Goal: Information Seeking & Learning: Learn about a topic

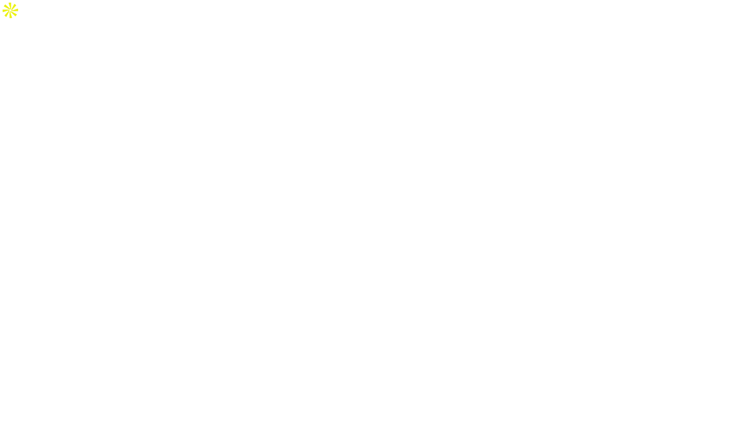
select select "Song"
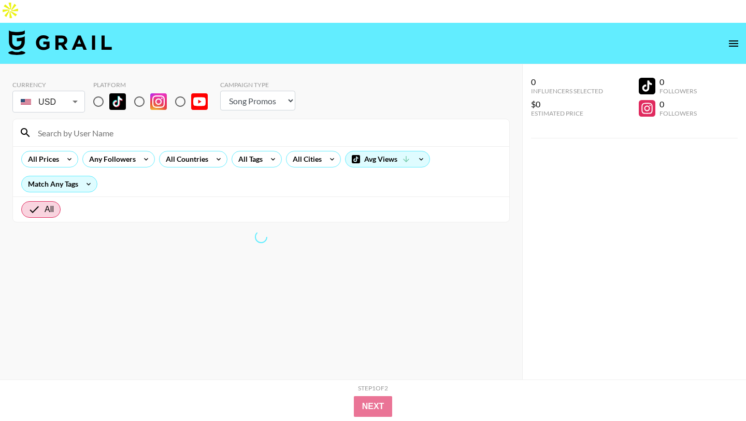
click at [101, 91] on input "radio" at bounding box center [99, 102] width 22 height 22
radio input "true"
click at [46, 151] on div "All Prices" at bounding box center [41, 159] width 39 height 16
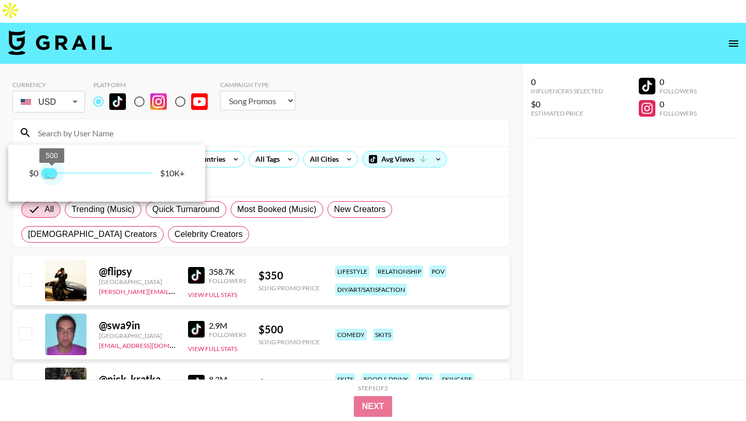
type input "250"
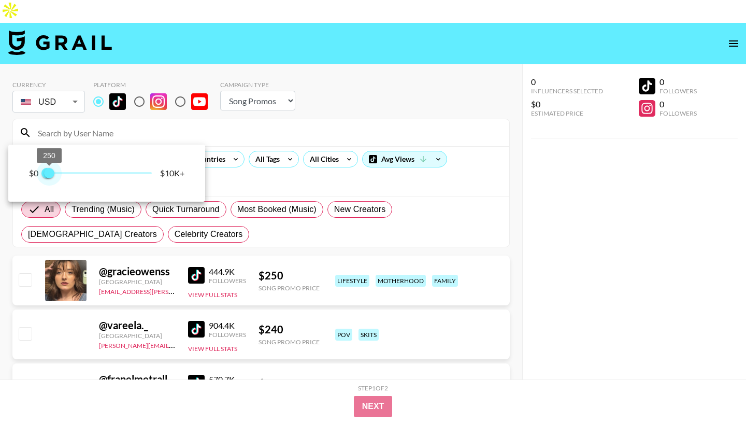
drag, startPoint x: 156, startPoint y: 174, endPoint x: 49, endPoint y: 181, distance: 106.9
click at [49, 178] on span "250" at bounding box center [49, 173] width 10 height 10
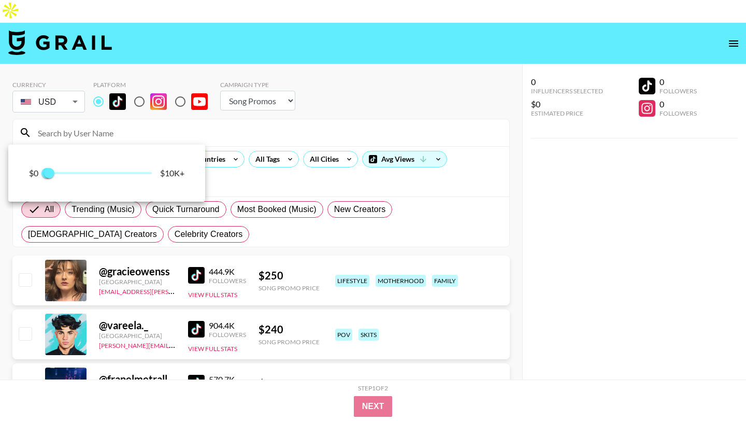
click at [322, 106] on div at bounding box center [373, 210] width 746 height 421
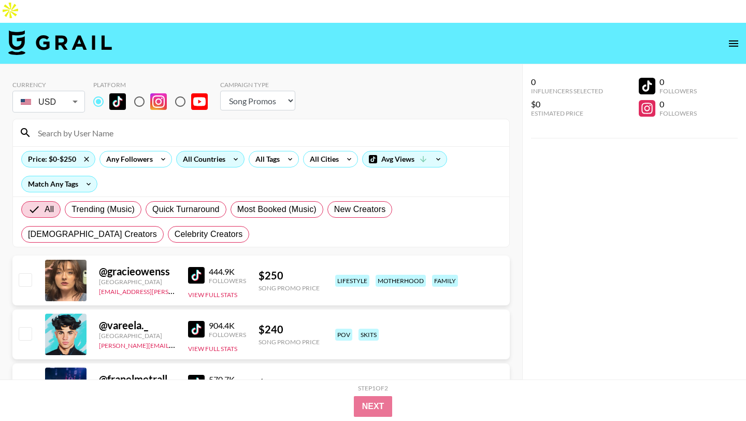
click at [206, 151] on div "All Countries" at bounding box center [202, 159] width 51 height 16
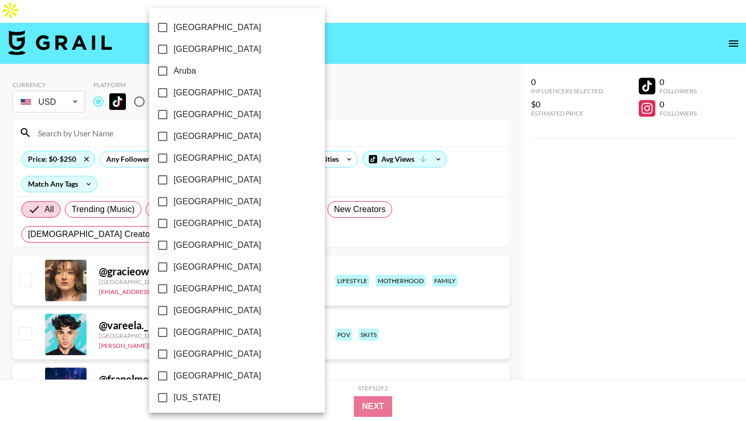
scroll to position [787, 0]
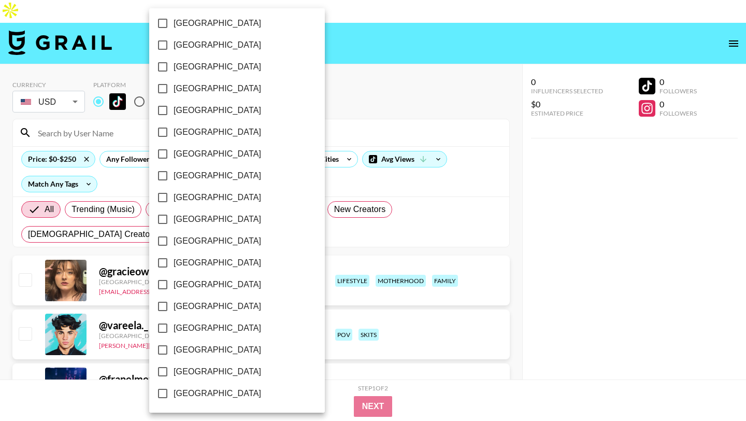
click at [162, 369] on input "[GEOGRAPHIC_DATA]" at bounding box center [163, 372] width 22 height 22
checkbox input "true"
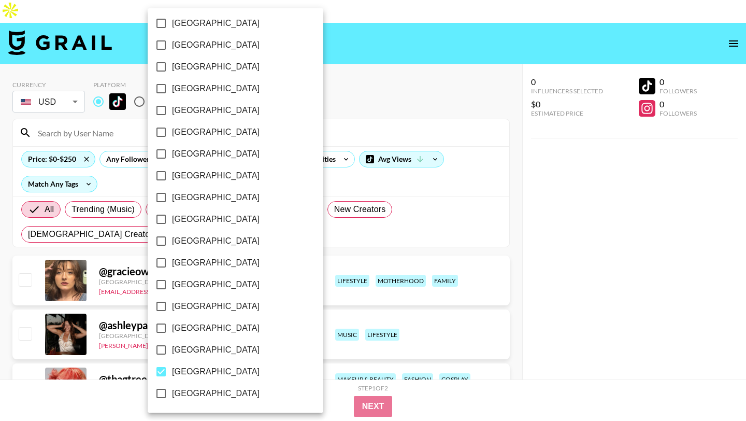
click at [337, 77] on div at bounding box center [373, 210] width 746 height 421
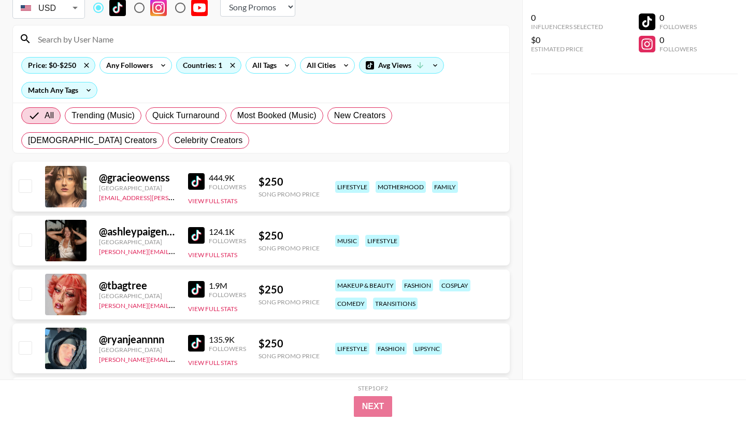
scroll to position [0, 0]
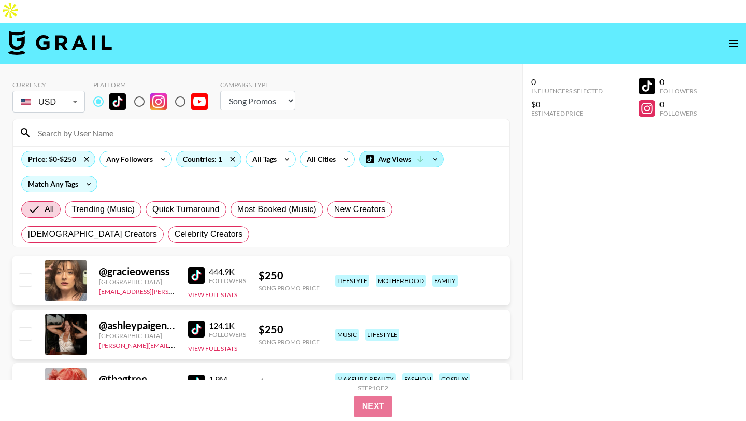
click at [407, 151] on div "Avg Views" at bounding box center [402, 159] width 84 height 16
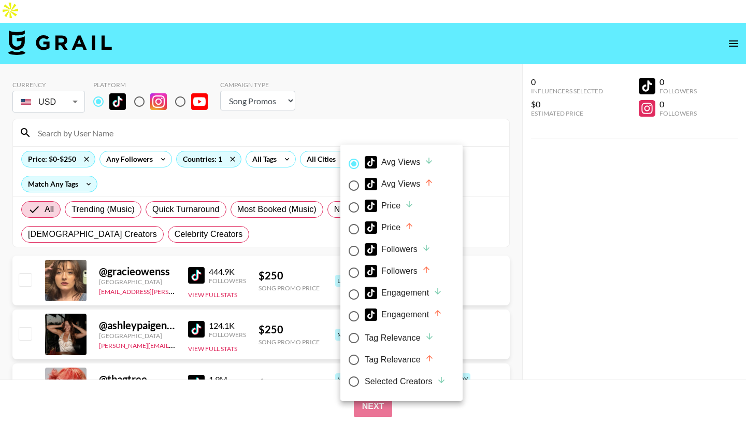
click at [386, 204] on div "Price" at bounding box center [389, 205] width 49 height 12
click at [365, 204] on input "Price" at bounding box center [354, 207] width 22 height 22
radio input "true"
radio input "false"
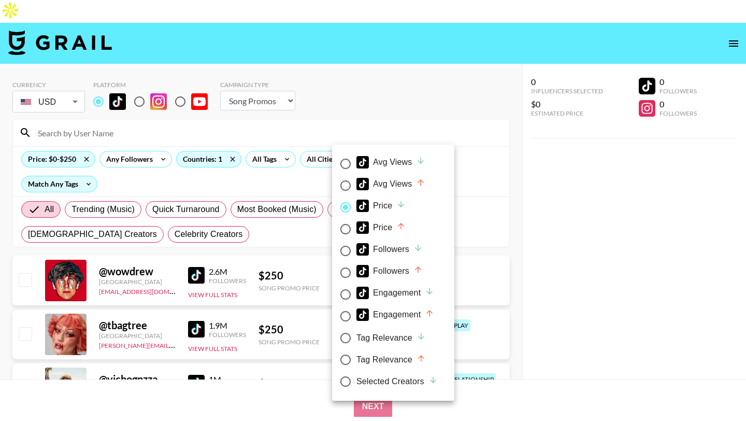
click at [376, 227] on div "Price" at bounding box center [380, 227] width 49 height 12
click at [356, 227] on input "Price" at bounding box center [346, 229] width 22 height 22
radio input "true"
radio input "false"
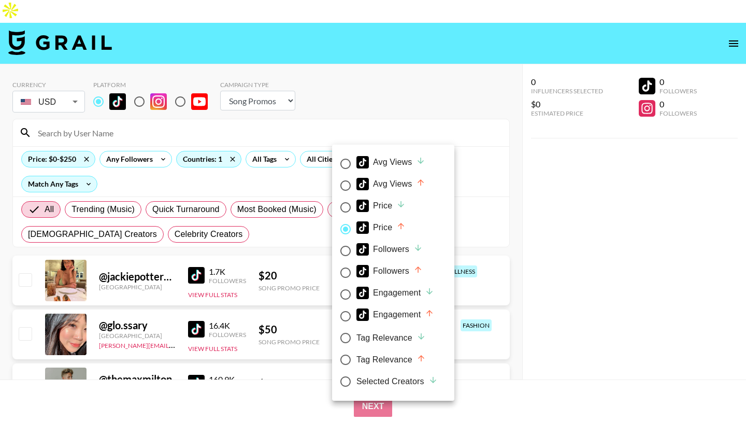
click at [460, 146] on div at bounding box center [373, 210] width 746 height 421
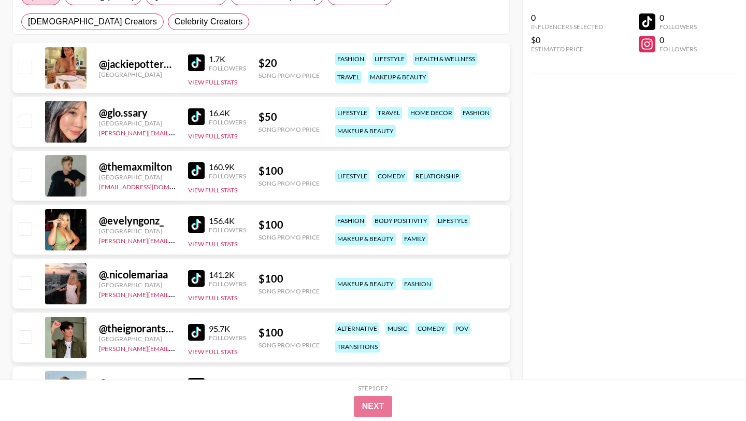
scroll to position [208, 0]
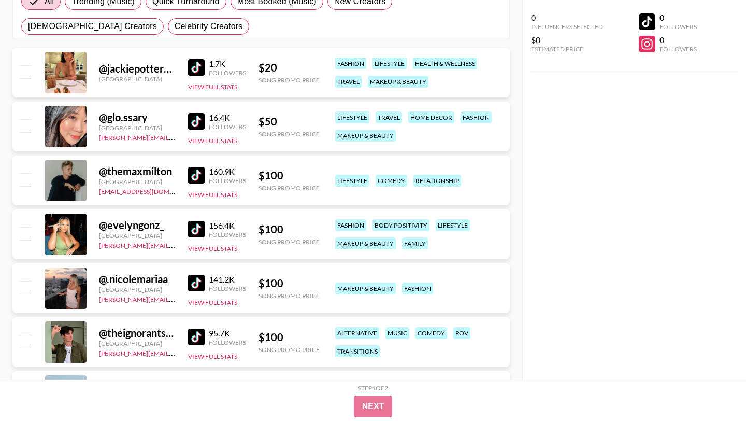
click at [119, 219] on div "@ evelyngonz_" at bounding box center [137, 225] width 77 height 13
copy div "evelyngonz_"
click at [136, 272] on div "@ .nicolemariaa" at bounding box center [137, 278] width 77 height 13
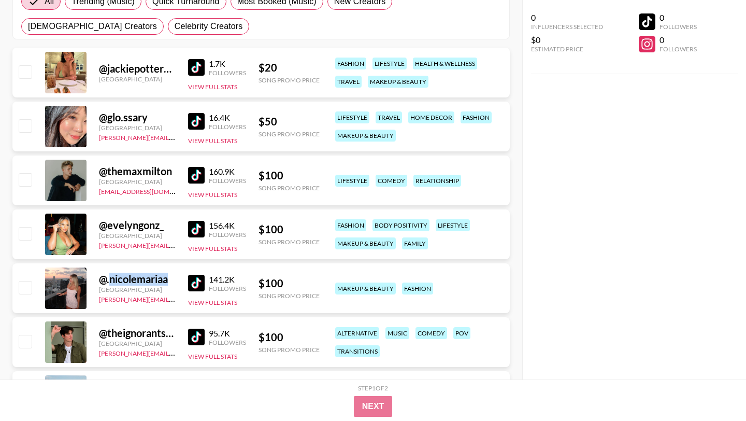
copy div "nicolemariaa"
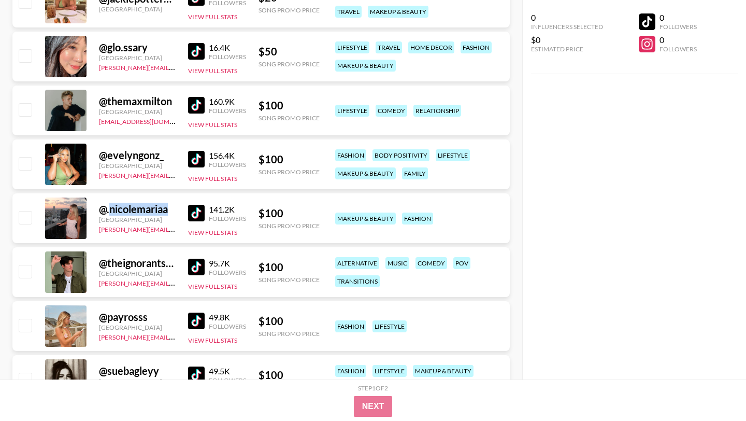
scroll to position [278, 0]
click at [132, 310] on div "@ payrosss" at bounding box center [137, 316] width 77 height 13
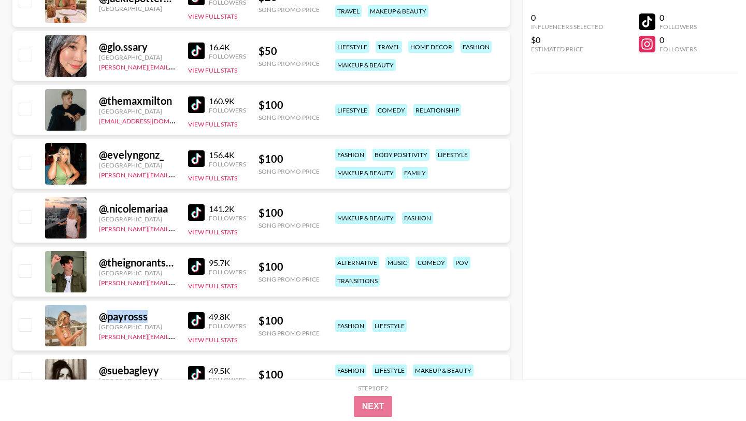
click at [132, 310] on div "@ payrosss" at bounding box center [137, 316] width 77 height 13
copy div "payrosss"
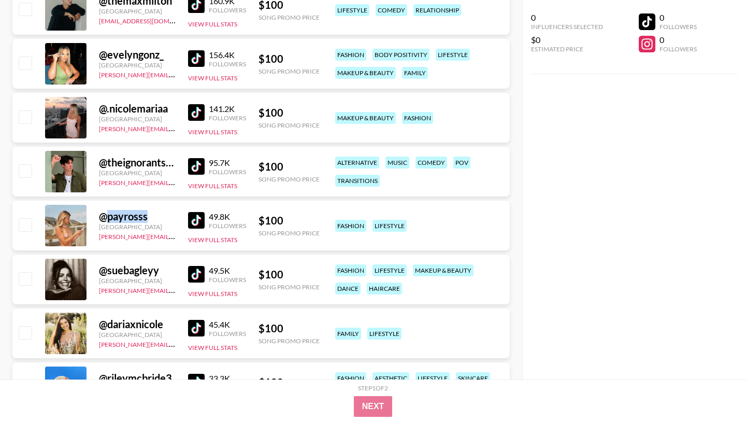
scroll to position [389, 0]
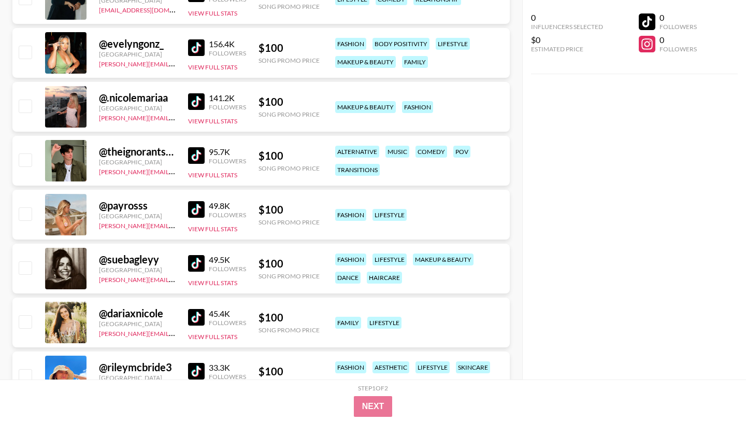
click at [122, 253] on div "@ suebagleyy" at bounding box center [137, 259] width 77 height 13
copy div "suebagleyy"
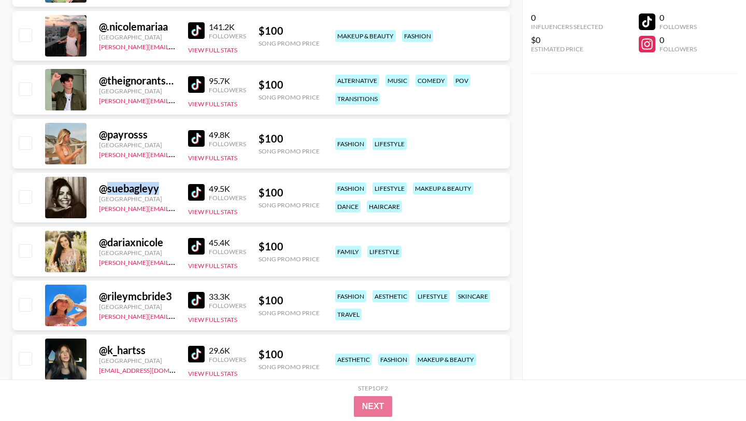
scroll to position [461, 0]
click at [134, 235] on div "@ dariaxnicole" at bounding box center [137, 241] width 77 height 13
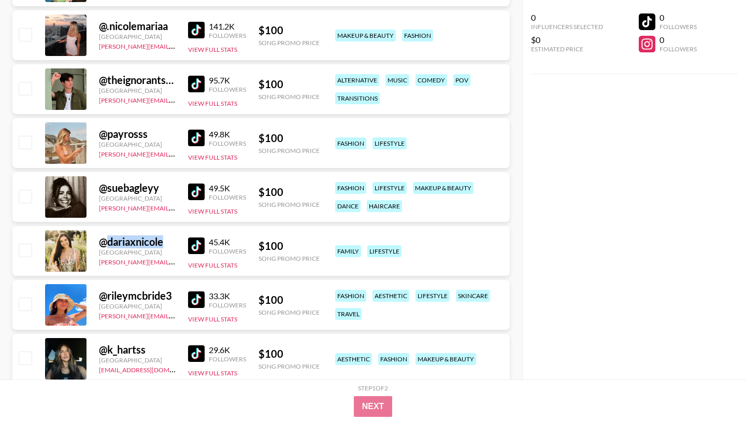
click at [134, 235] on div "@ dariaxnicole" at bounding box center [137, 241] width 77 height 13
copy div "dariaxnicole"
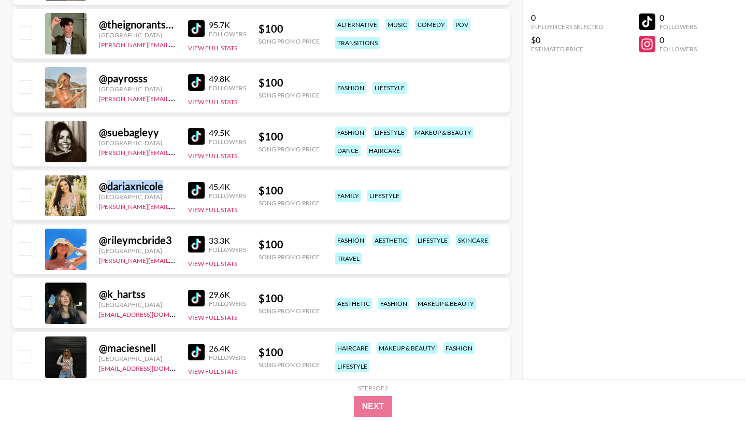
scroll to position [547, 0]
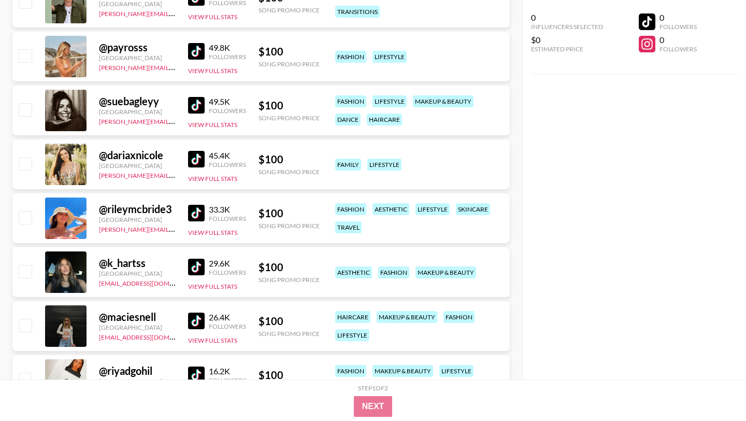
click at [136, 203] on div "@ rileymcbride3" at bounding box center [137, 209] width 77 height 13
copy div "rileymcbride3"
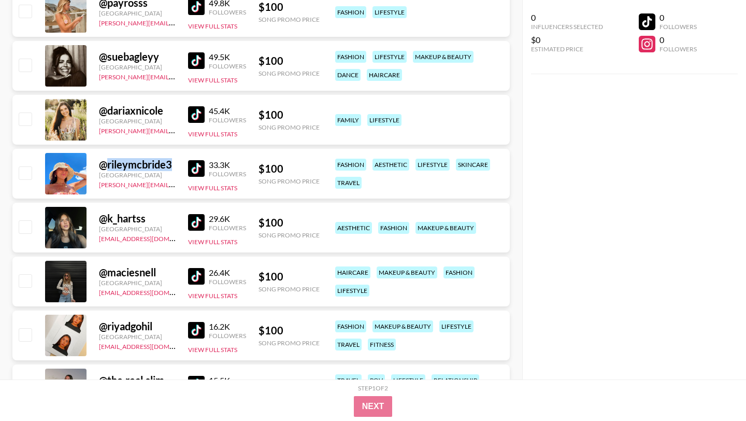
scroll to position [595, 0]
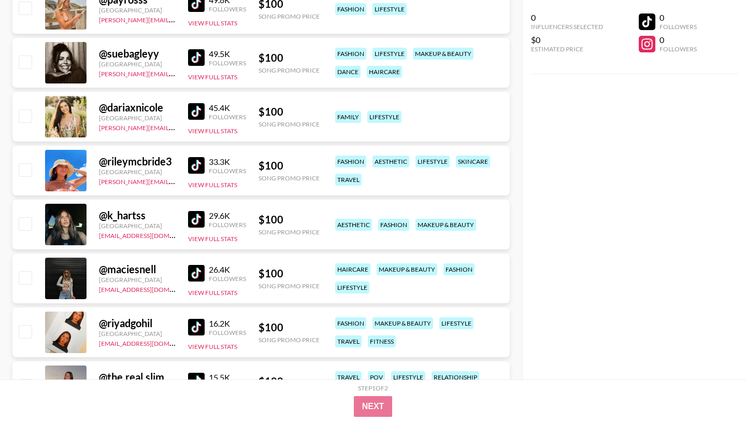
click at [124, 263] on div "@ maciesnell" at bounding box center [137, 269] width 77 height 13
copy div "maciesnell"
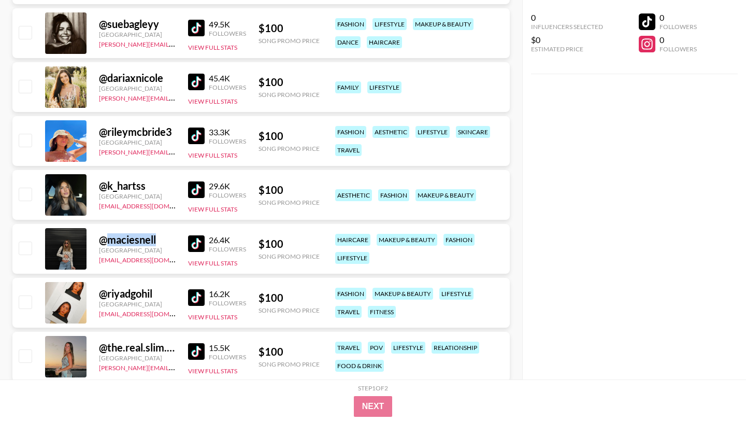
scroll to position [627, 0]
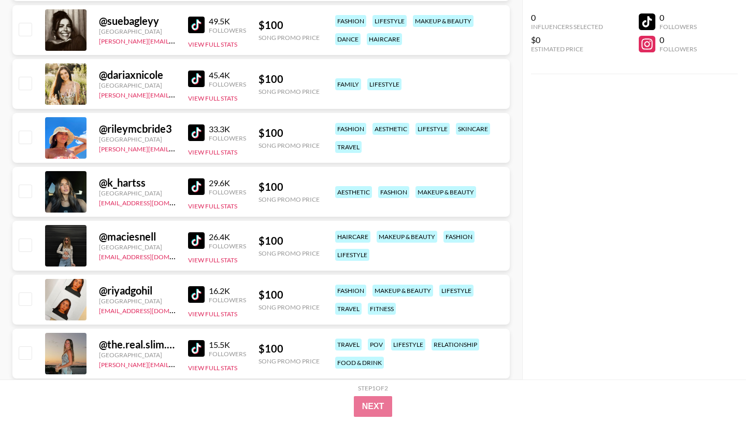
click at [140, 284] on div "@ riyadgohil" at bounding box center [137, 290] width 77 height 13
copy div "riyadgohil"
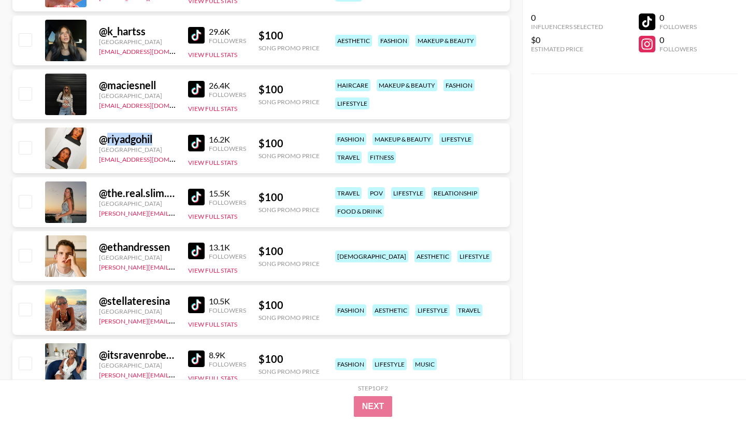
scroll to position [779, 0]
click at [137, 294] on div "@ stellateresina" at bounding box center [137, 300] width 77 height 13
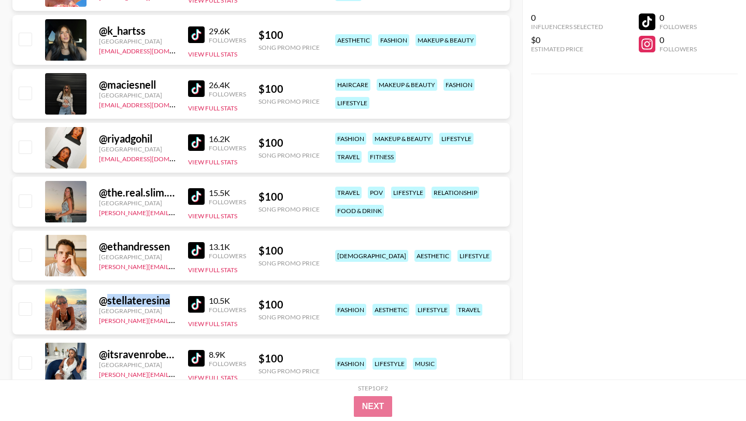
click at [137, 294] on div "@ stellateresina" at bounding box center [137, 300] width 77 height 13
copy div "stellateresina"
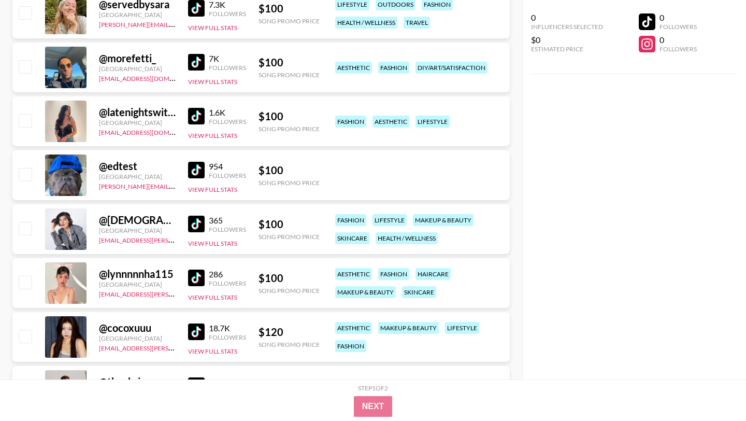
scroll to position [1246, 0]
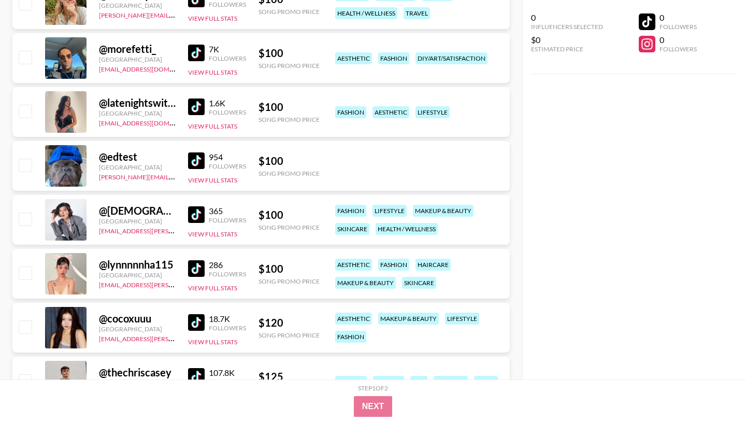
click at [134, 312] on div "@ cocoxuuu" at bounding box center [137, 318] width 77 height 13
copy div "cocoxuuu"
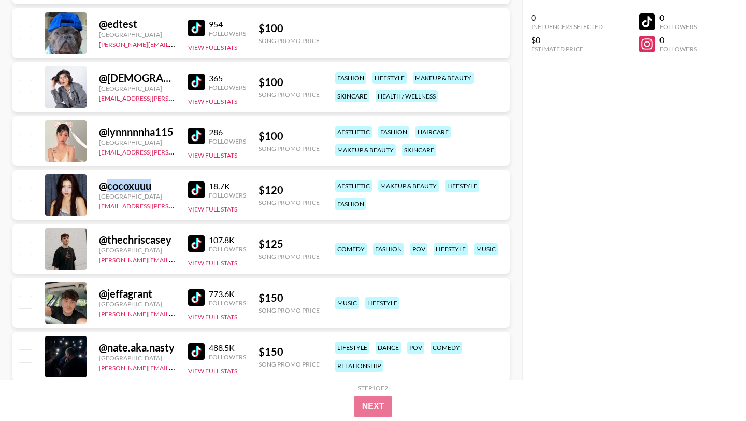
scroll to position [1383, 0]
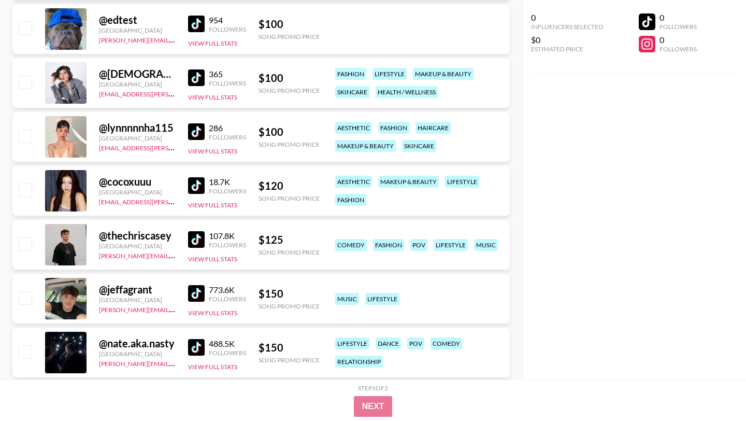
click at [138, 229] on div "@ thechriscasey" at bounding box center [137, 235] width 77 height 13
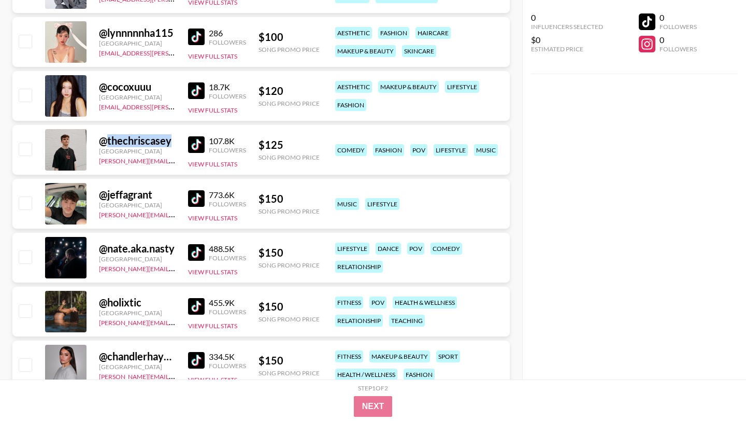
scroll to position [1478, 0]
click at [135, 241] on div "@ nate.aka.nasty" at bounding box center [137, 247] width 77 height 13
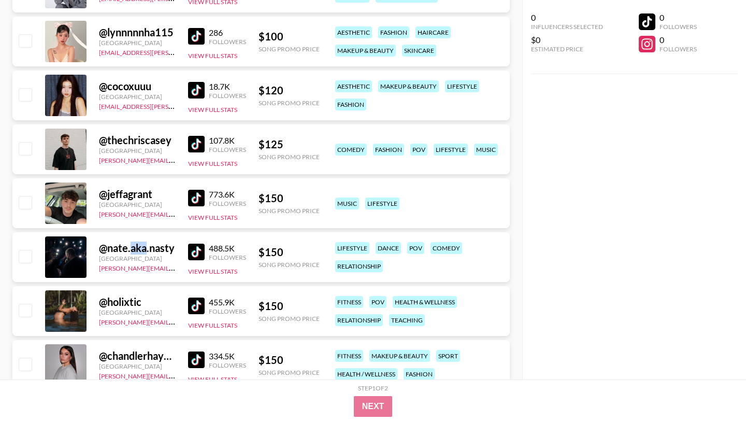
click at [135, 241] on div "@ nate.aka.nasty" at bounding box center [137, 247] width 77 height 13
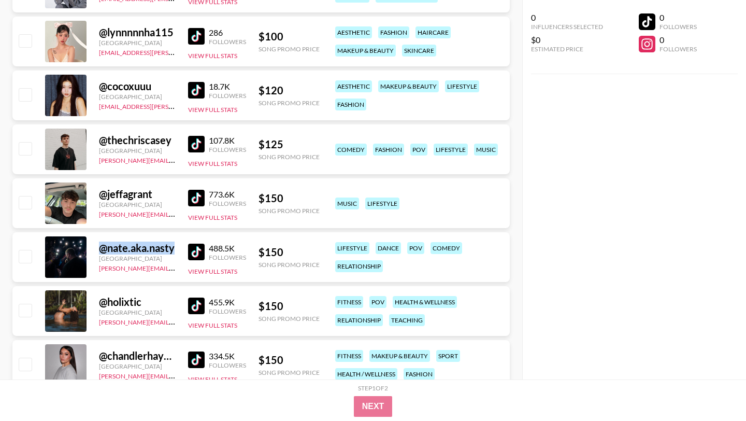
click at [135, 241] on div "@ nate.aka.nasty" at bounding box center [137, 247] width 77 height 13
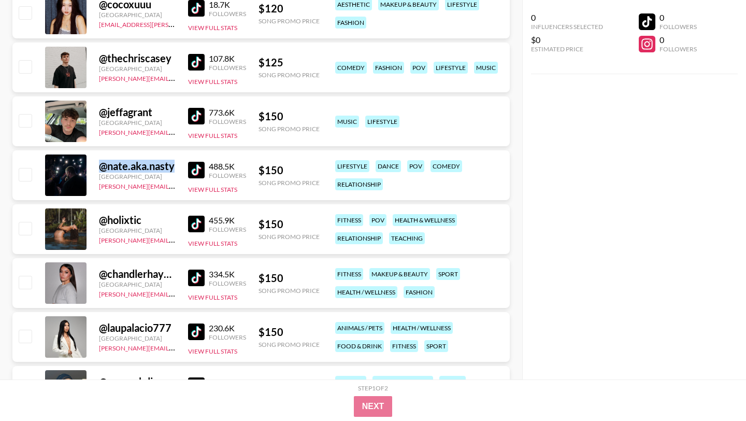
scroll to position [1560, 0]
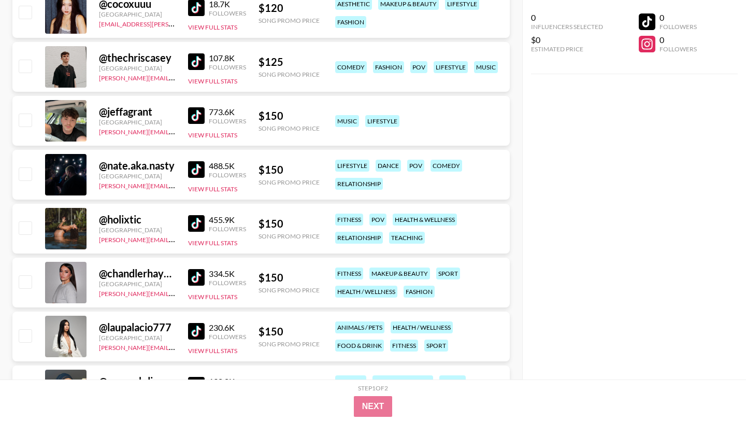
click at [128, 213] on div "@ holixtic" at bounding box center [137, 219] width 77 height 13
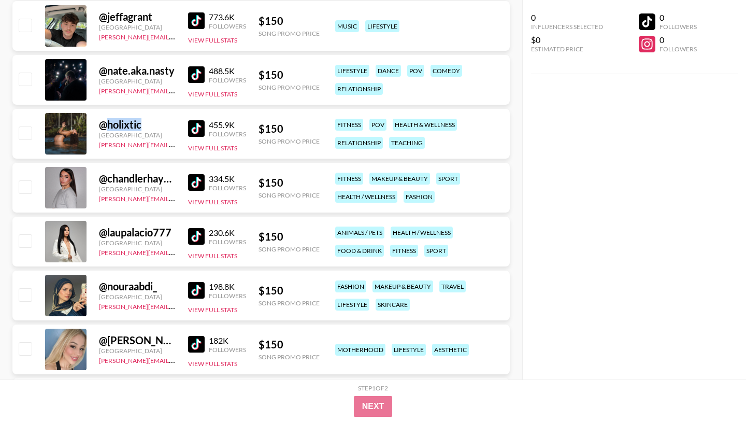
scroll to position [1656, 0]
click at [138, 225] on div "@ laupalacio777" at bounding box center [137, 231] width 77 height 13
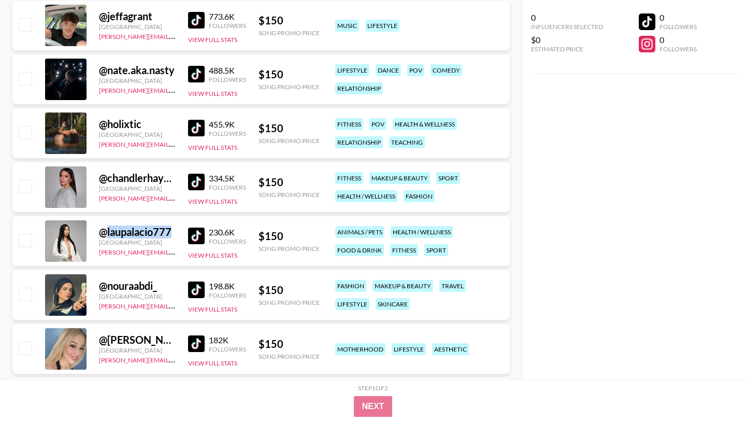
click at [138, 225] on div "@ laupalacio777" at bounding box center [137, 231] width 77 height 13
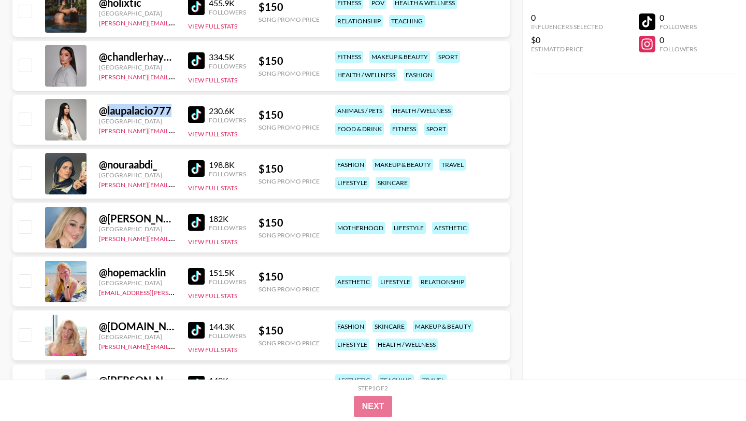
scroll to position [1794, 0]
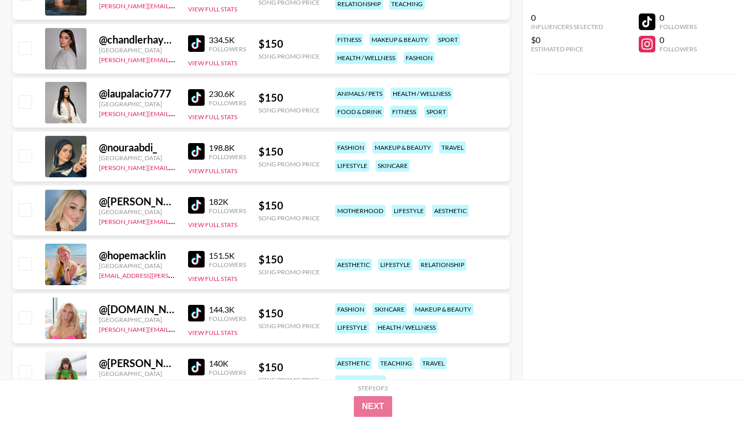
click at [143, 141] on div "@ nouraabdi_" at bounding box center [137, 147] width 77 height 13
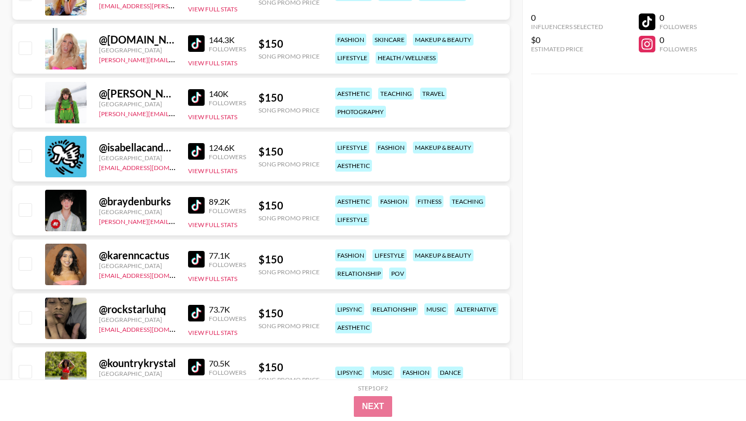
scroll to position [2073, 0]
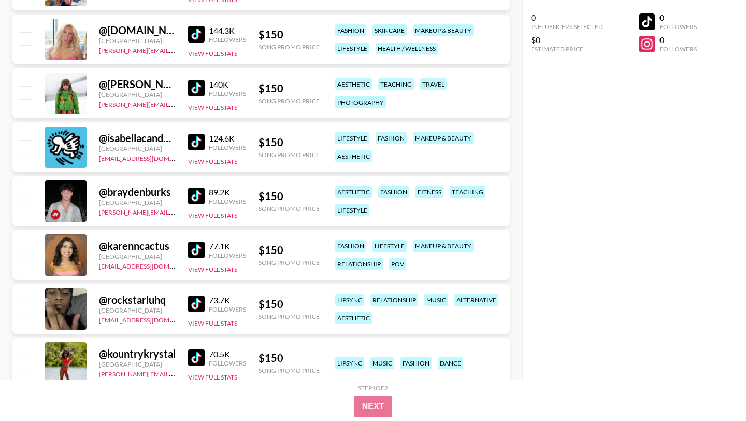
click at [133, 239] on div "@ karenncactus" at bounding box center [137, 245] width 77 height 13
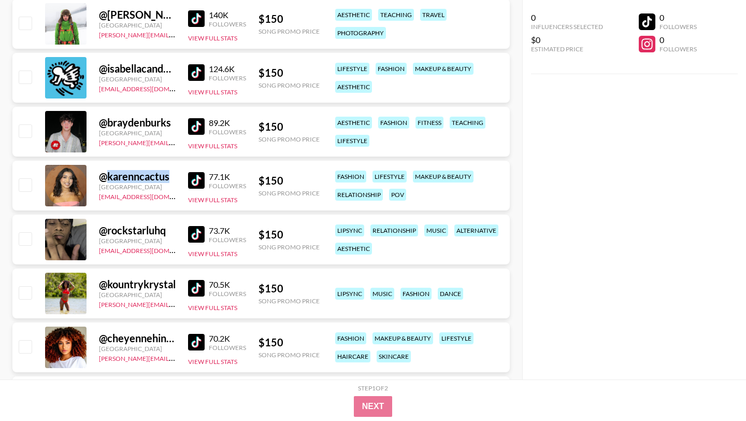
scroll to position [2143, 0]
click at [142, 223] on div "@ rockstarluhq" at bounding box center [137, 229] width 77 height 13
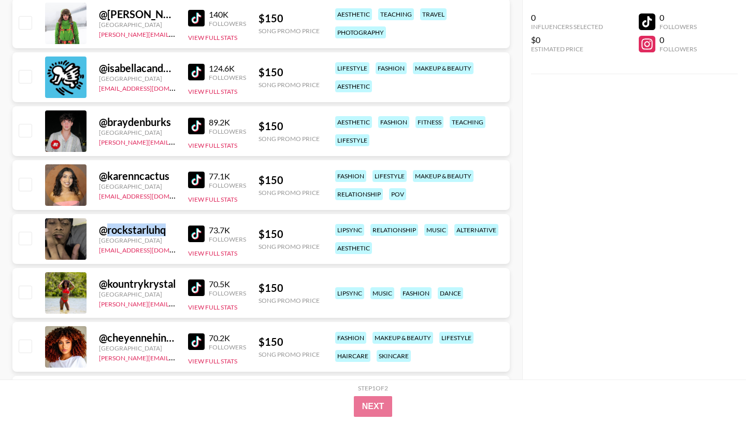
click at [142, 223] on div "@ rockstarluhq" at bounding box center [137, 229] width 77 height 13
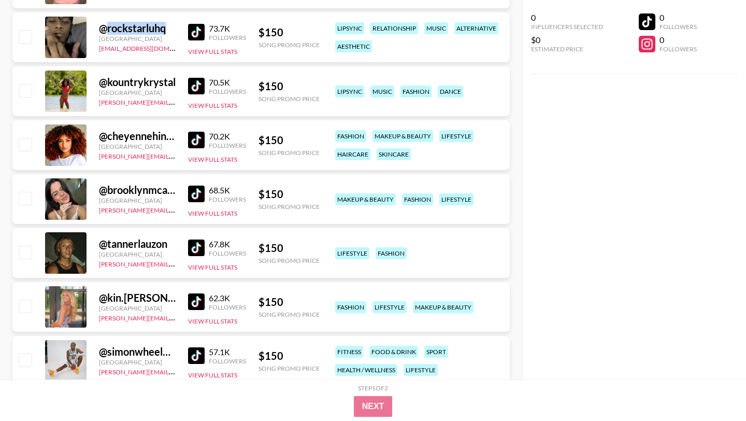
scroll to position [2346, 0]
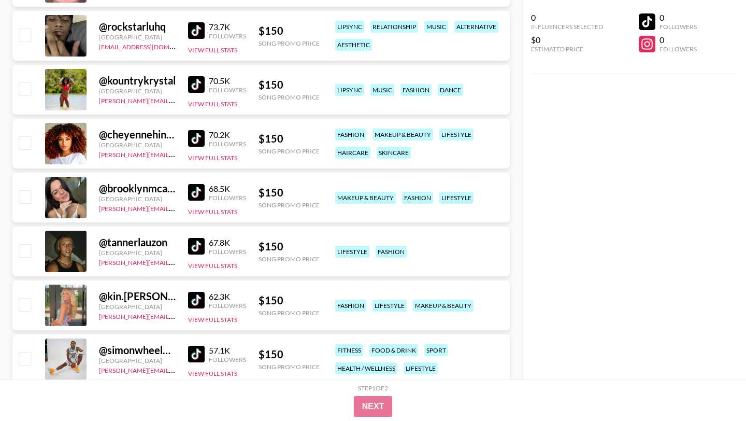
click at [134, 290] on div "@ kin.[PERSON_NAME]" at bounding box center [137, 296] width 77 height 13
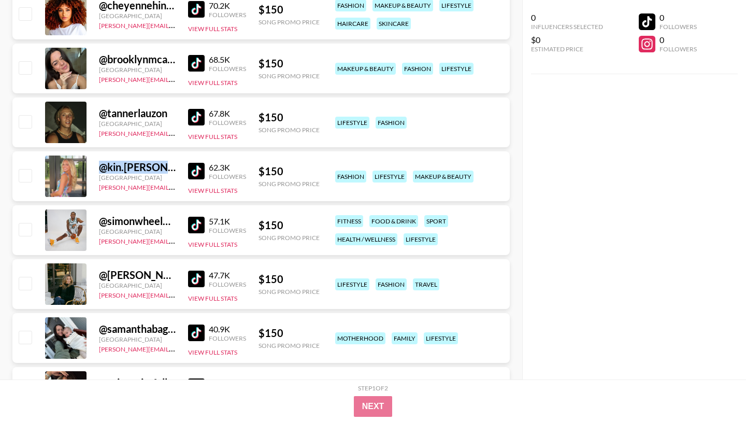
scroll to position [2509, 0]
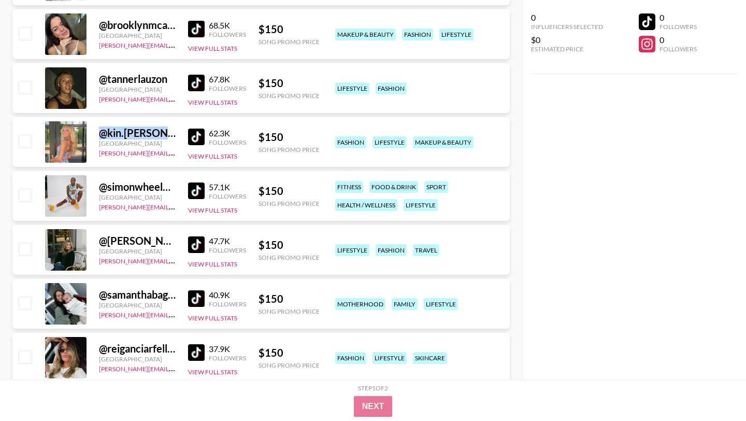
click at [197, 182] on img at bounding box center [196, 190] width 17 height 17
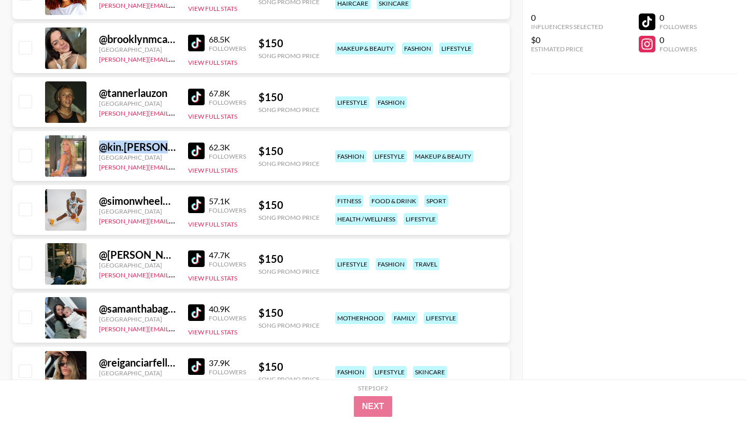
click at [194, 35] on img at bounding box center [196, 43] width 17 height 17
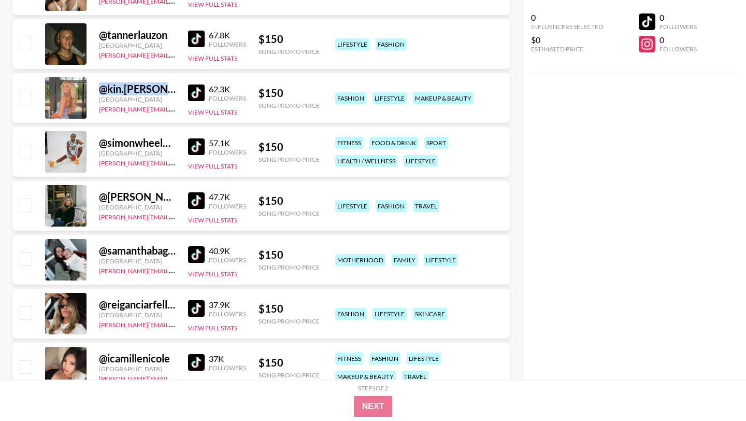
scroll to position [2559, 0]
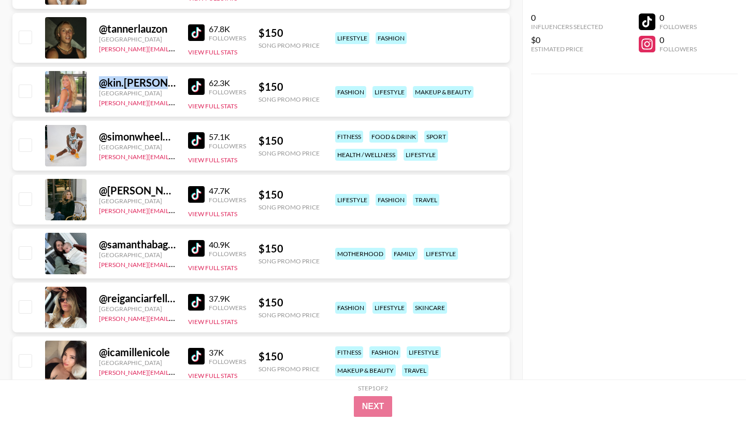
click at [200, 186] on img at bounding box center [196, 194] width 17 height 17
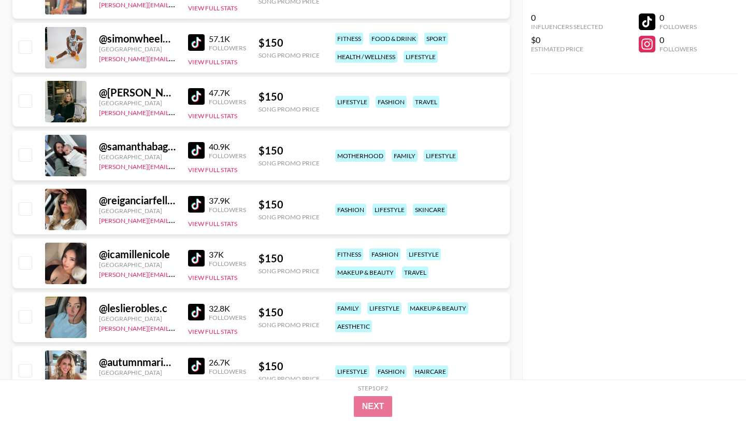
scroll to position [2604, 0]
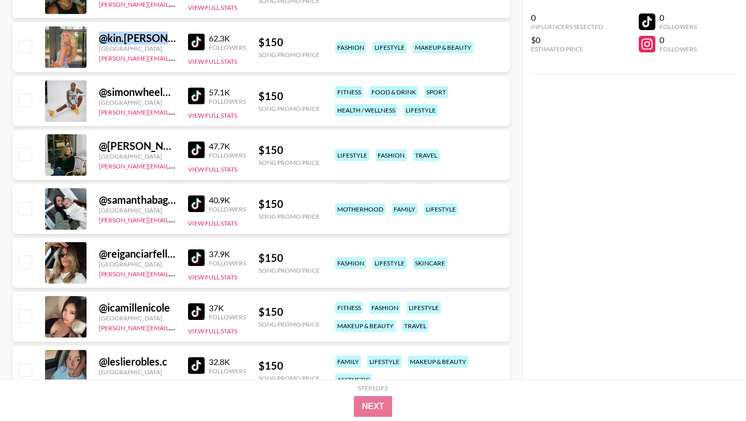
click at [197, 141] on img at bounding box center [196, 149] width 17 height 17
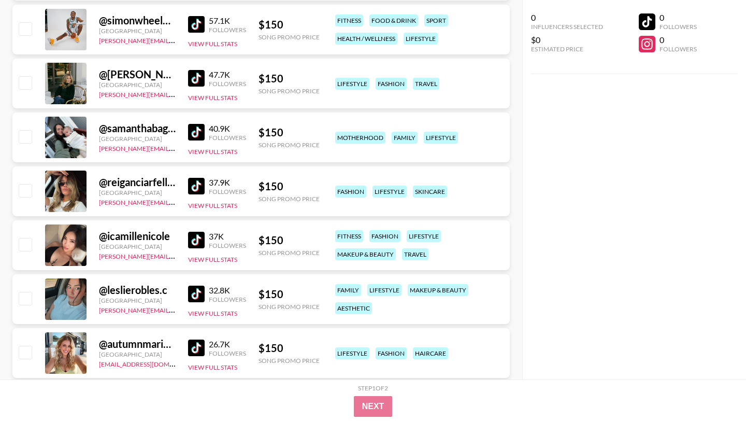
scroll to position [2694, 0]
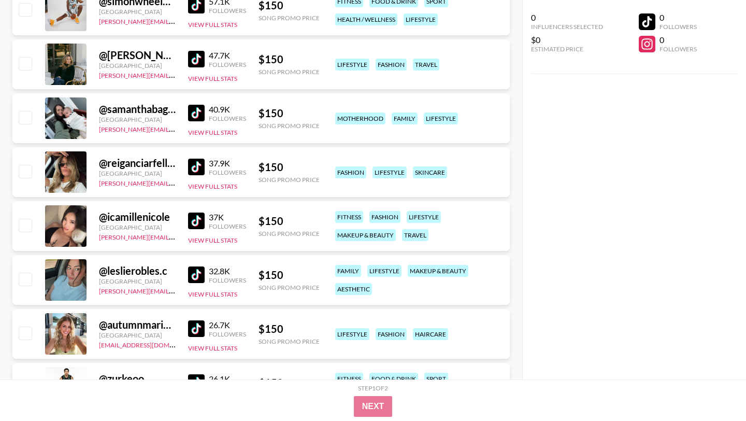
click at [198, 159] on img at bounding box center [196, 167] width 17 height 17
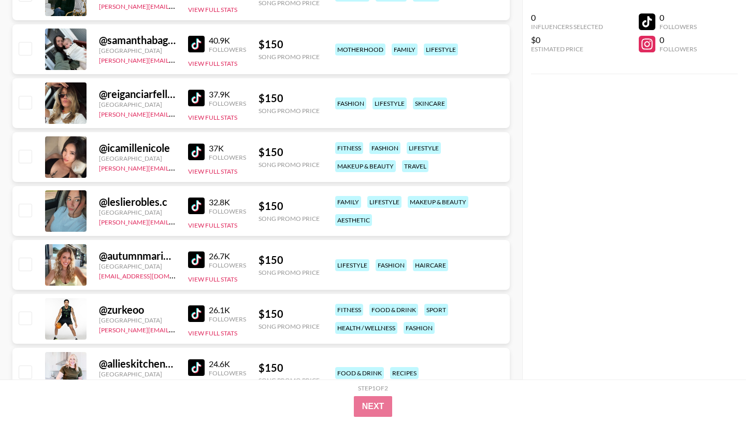
scroll to position [2767, 0]
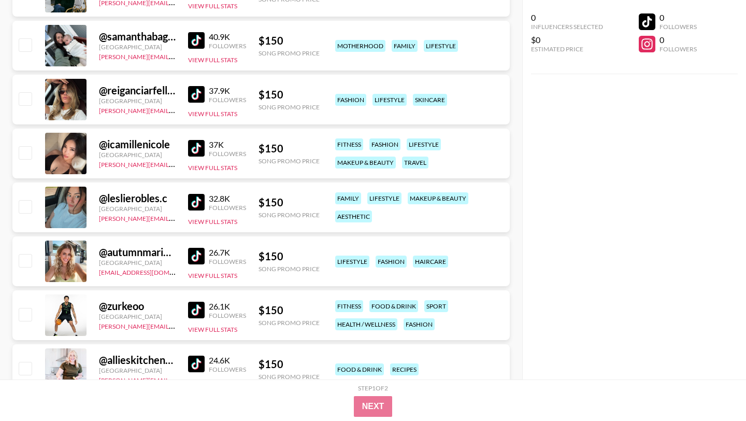
click at [199, 194] on img at bounding box center [196, 202] width 17 height 17
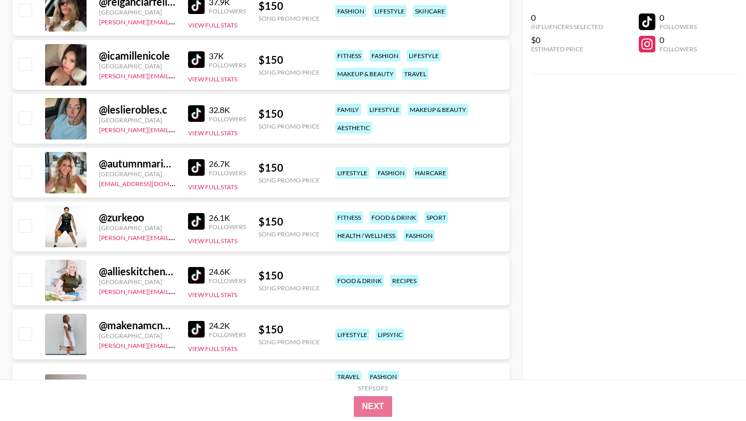
scroll to position [2856, 0]
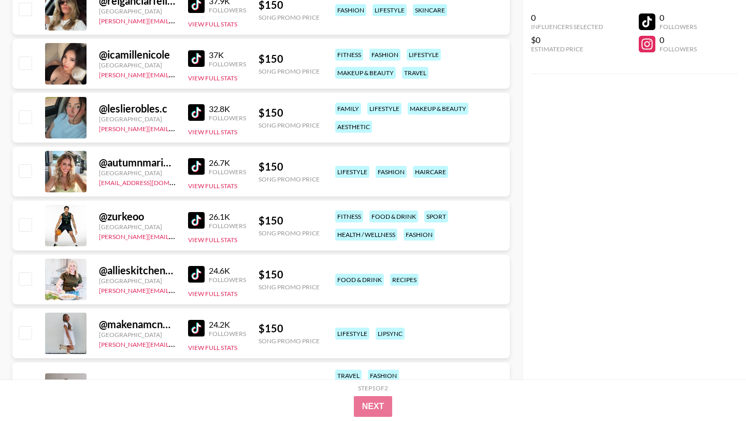
click at [199, 158] on img at bounding box center [196, 166] width 17 height 17
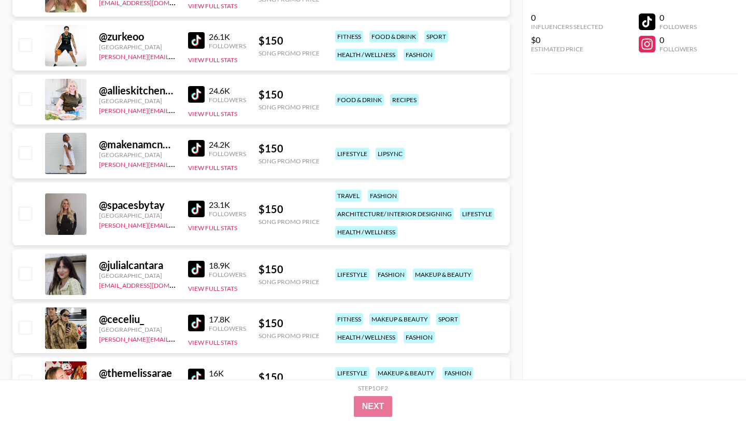
scroll to position [3042, 0]
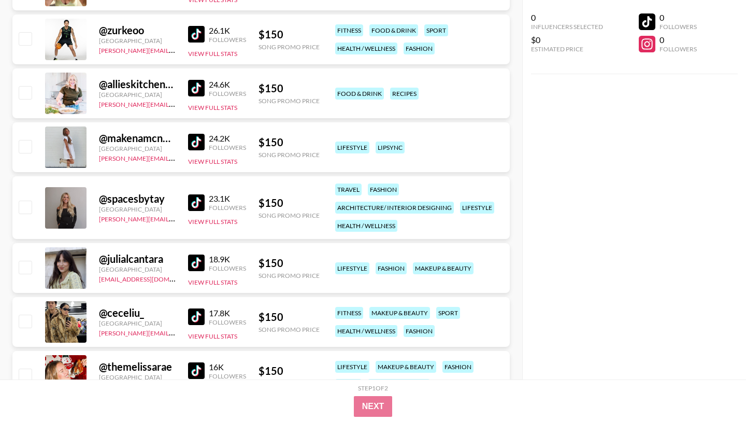
click at [197, 194] on img at bounding box center [196, 202] width 17 height 17
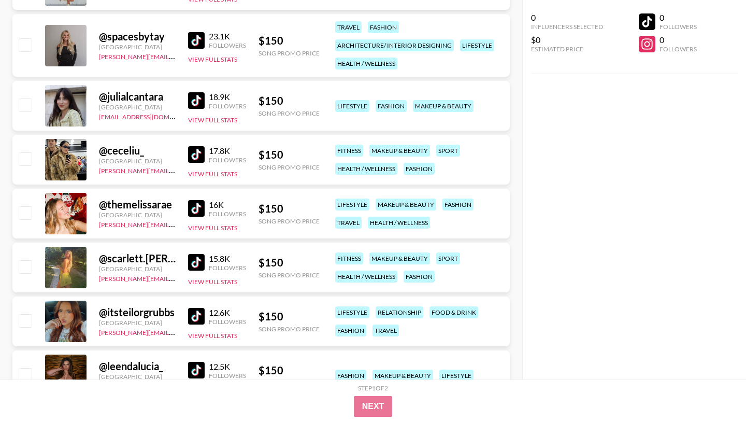
scroll to position [3207, 0]
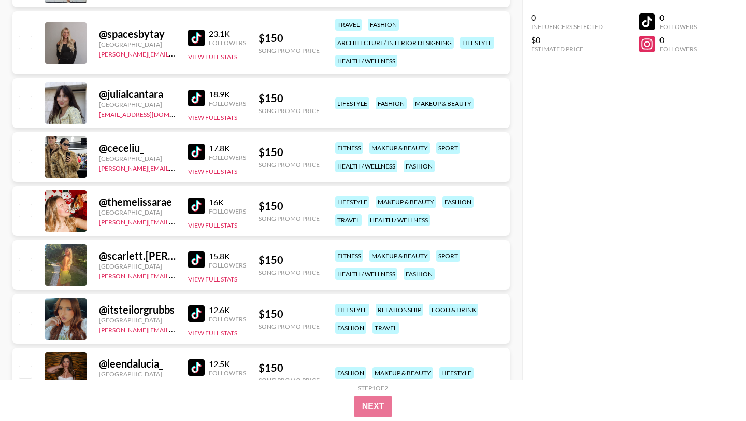
click at [200, 197] on img at bounding box center [196, 205] width 17 height 17
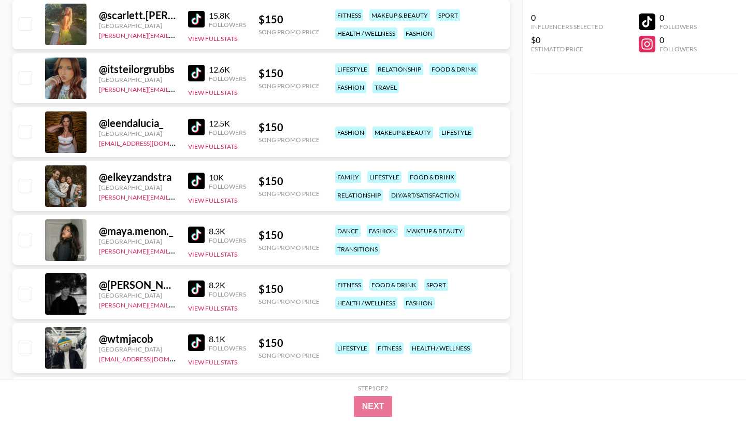
click at [193, 226] on img at bounding box center [196, 234] width 17 height 17
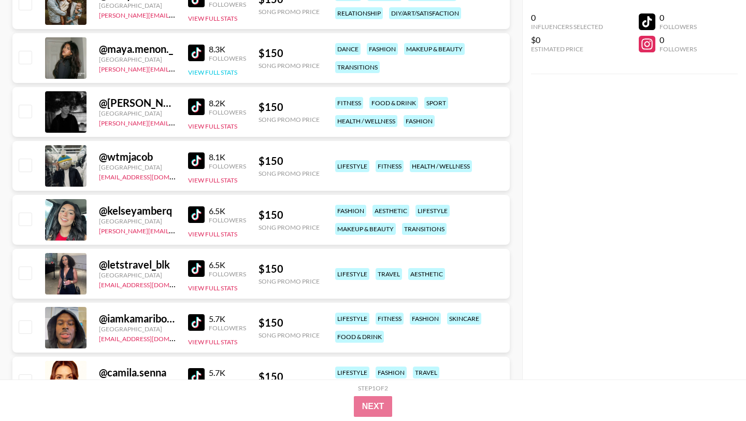
scroll to position [3630, 0]
click at [199, 206] on img at bounding box center [196, 214] width 17 height 17
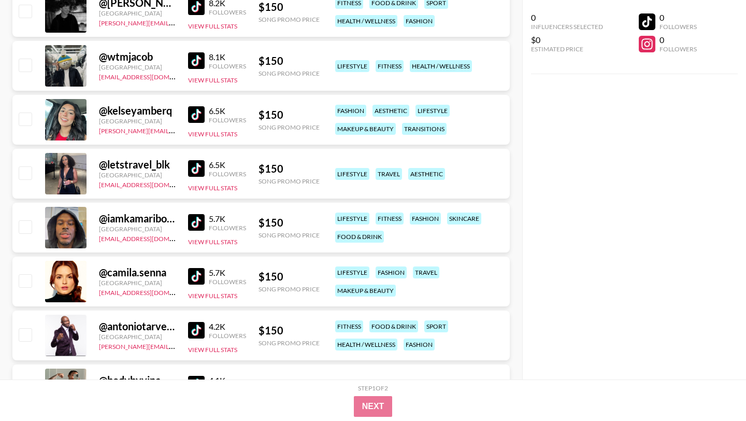
scroll to position [3761, 0]
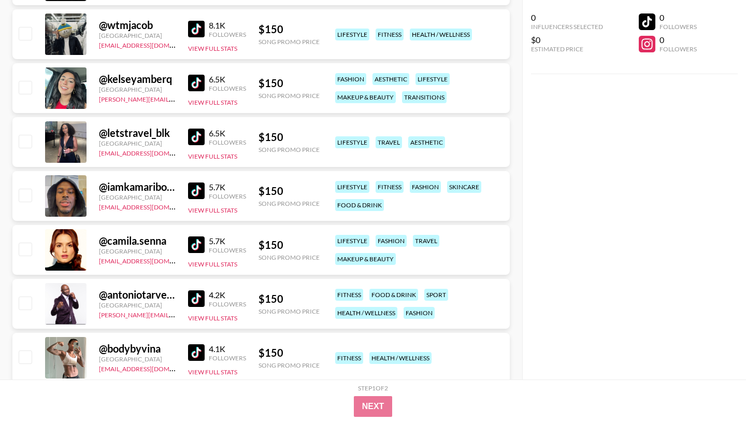
click at [200, 236] on img at bounding box center [196, 244] width 17 height 17
